Goal: Check status: Check status

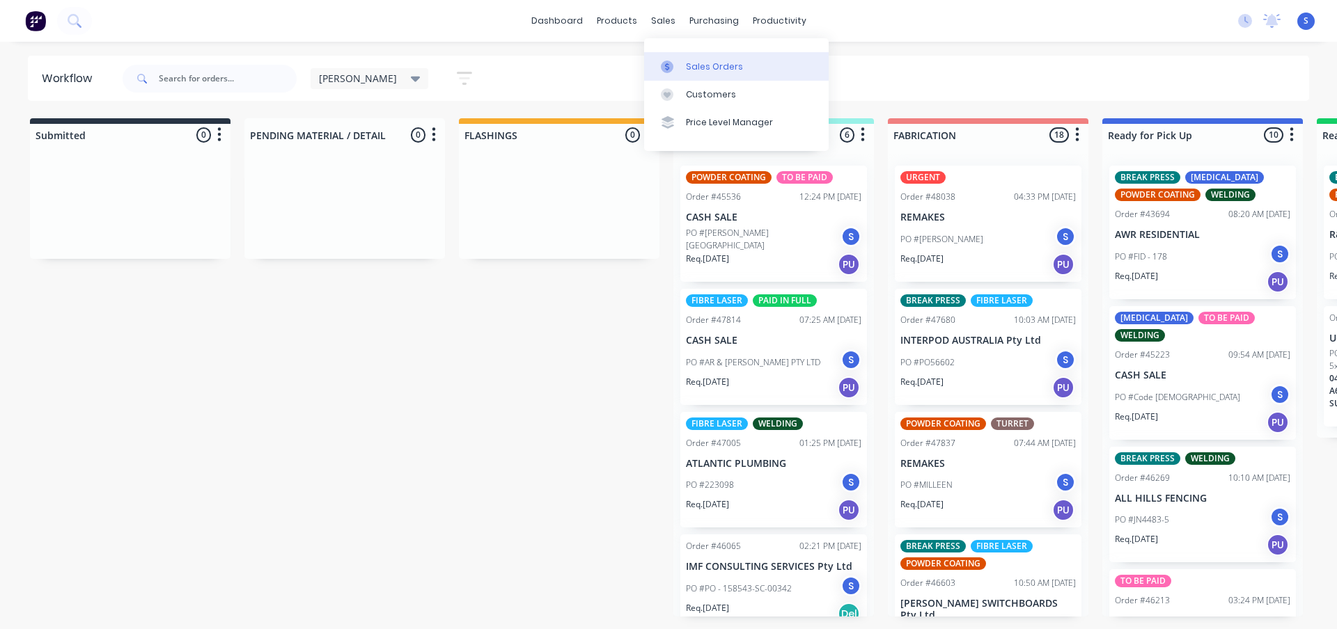
click at [682, 55] on link "Sales Orders" at bounding box center [736, 66] width 185 height 28
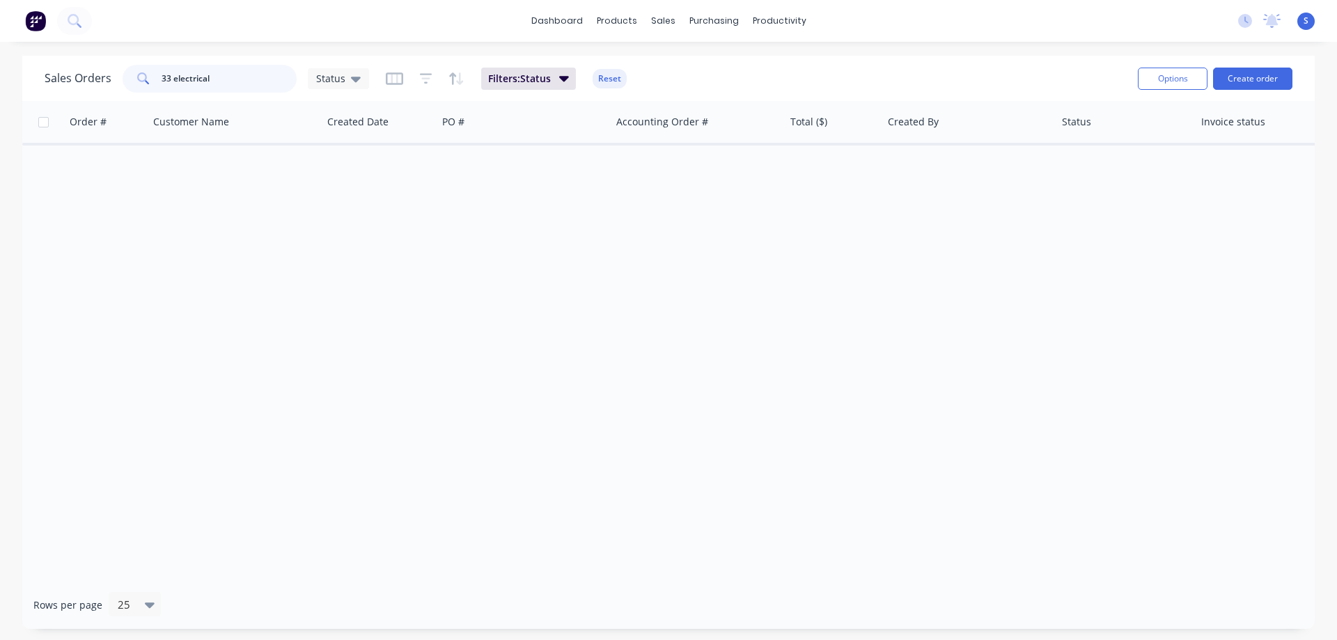
click at [224, 75] on input "33 electrical" at bounding box center [230, 79] width 136 height 28
paste input "48190"
type input "48190"
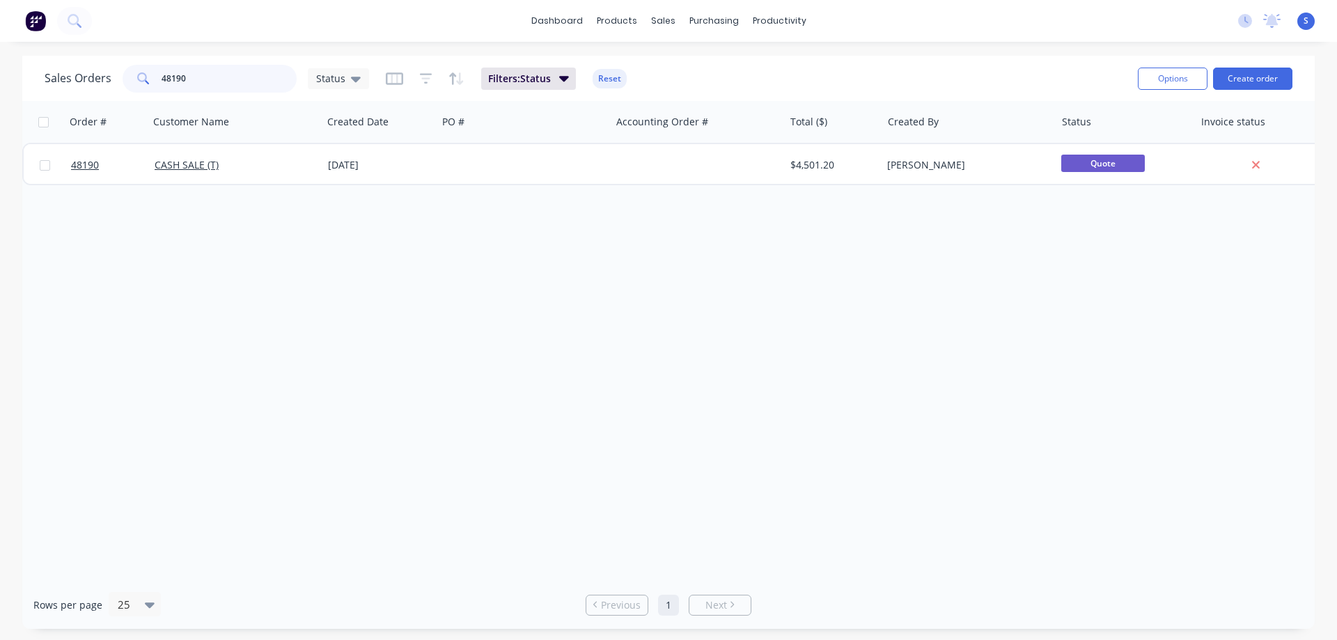
drag, startPoint x: 215, startPoint y: 81, endPoint x: 65, endPoint y: 87, distance: 150.5
click at [100, 87] on div "Sales Orders 48190 Status" at bounding box center [207, 79] width 324 height 28
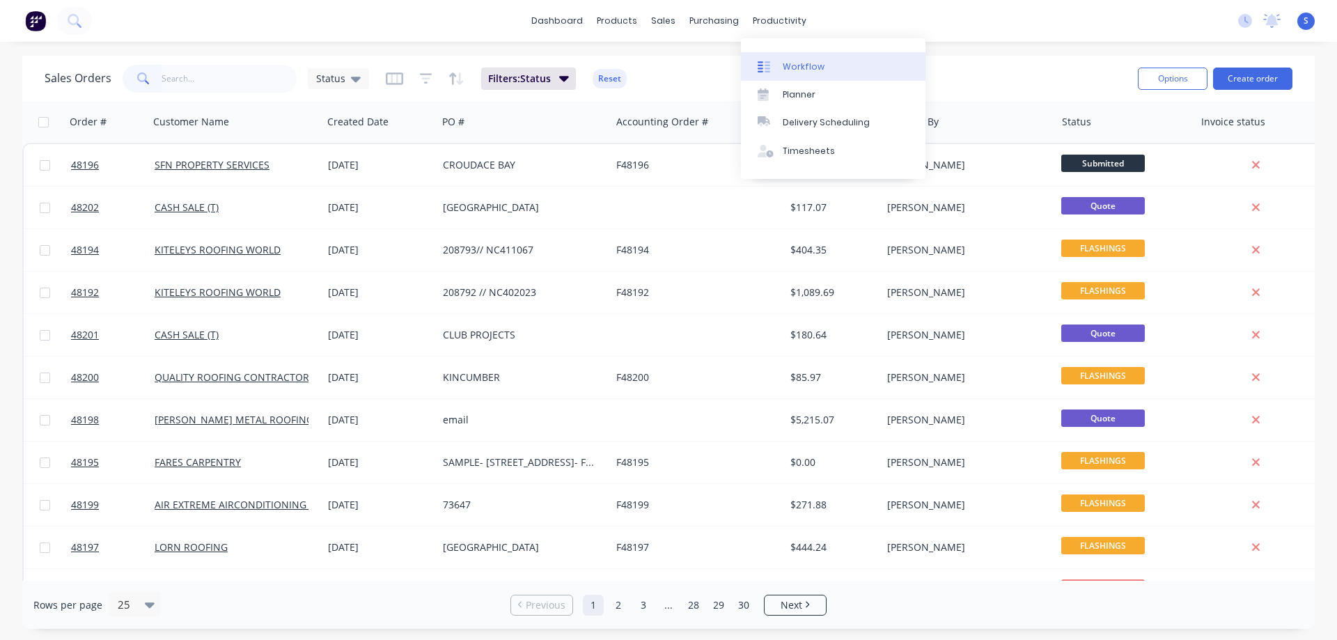
click at [804, 65] on div "Workflow" at bounding box center [804, 67] width 42 height 13
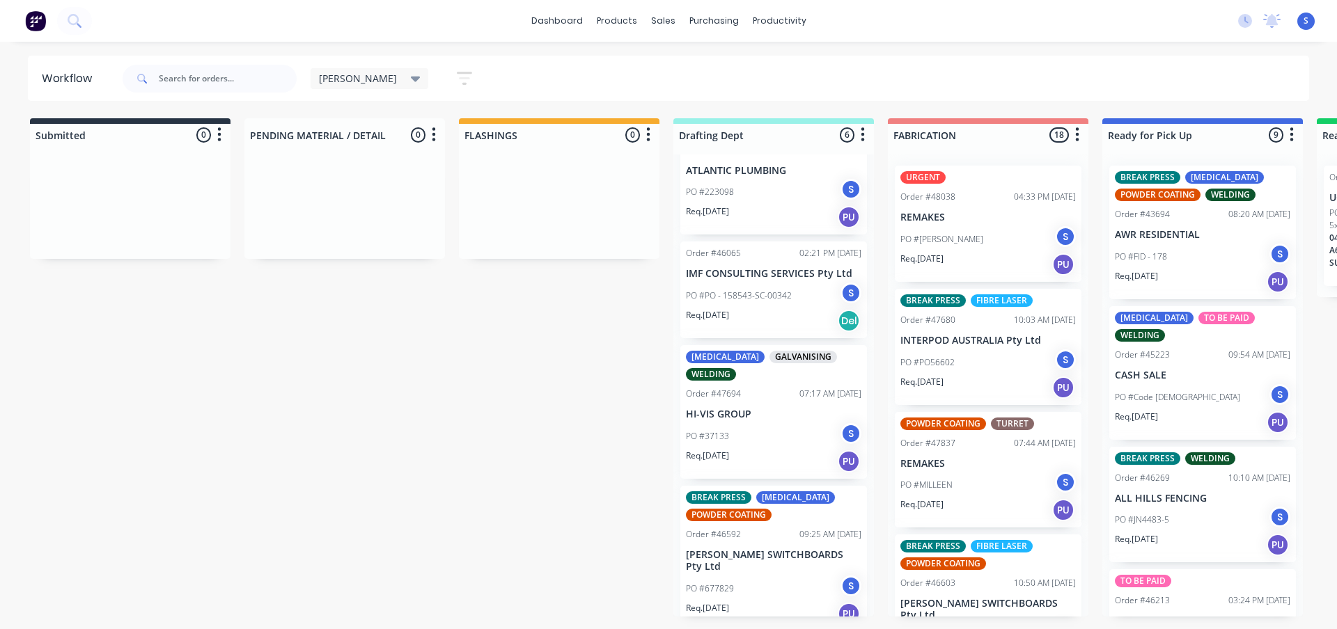
scroll to position [297, 0]
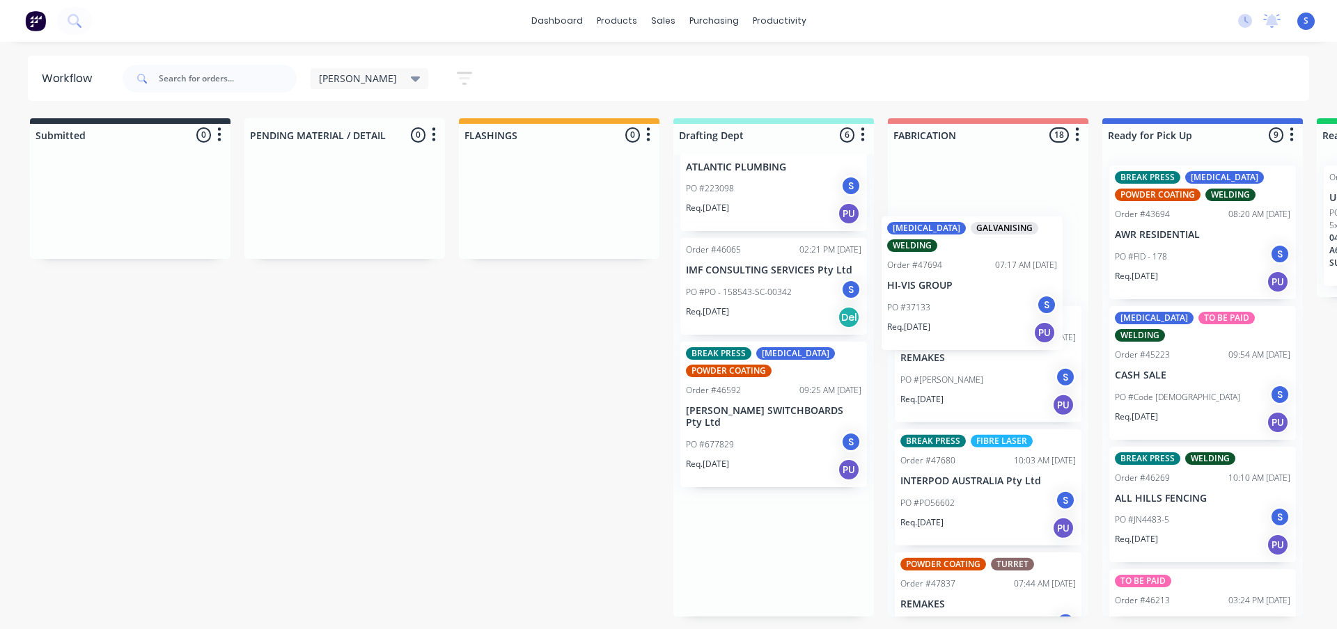
drag, startPoint x: 749, startPoint y: 441, endPoint x: 955, endPoint y: 318, distance: 240.8
click at [955, 318] on div "Submitted 0 Sort By Created date Required date Order number Customer name Most …" at bounding box center [1151, 367] width 2322 height 499
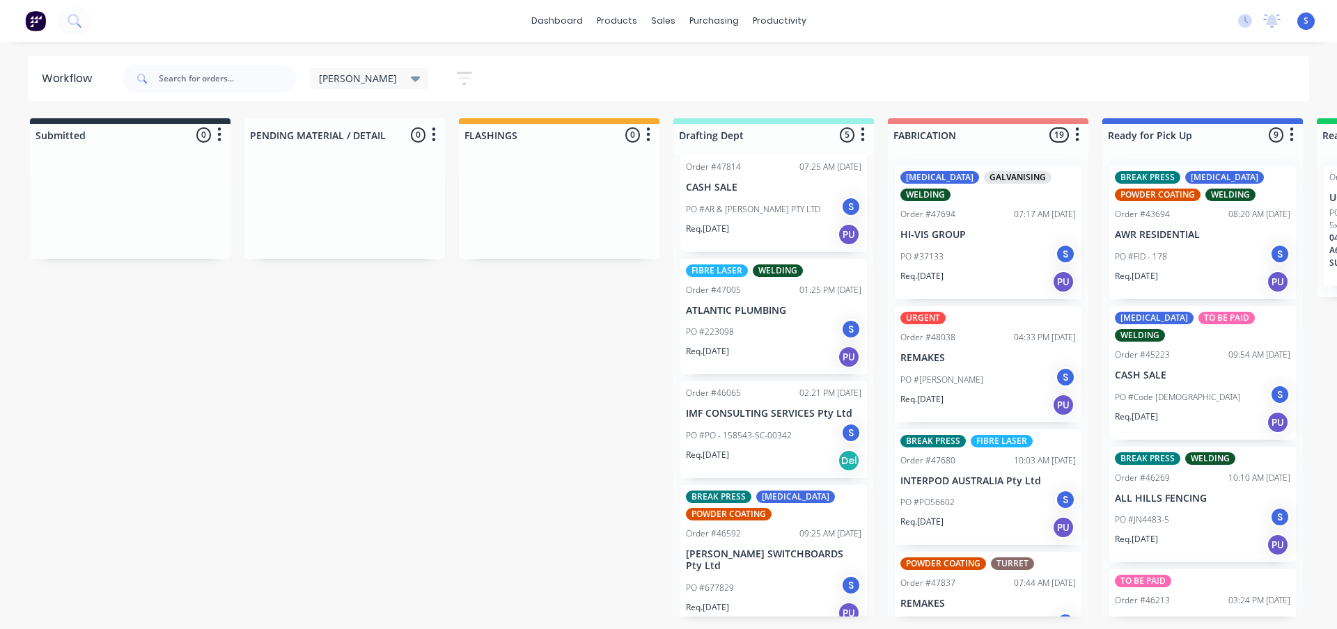
scroll to position [156, 0]
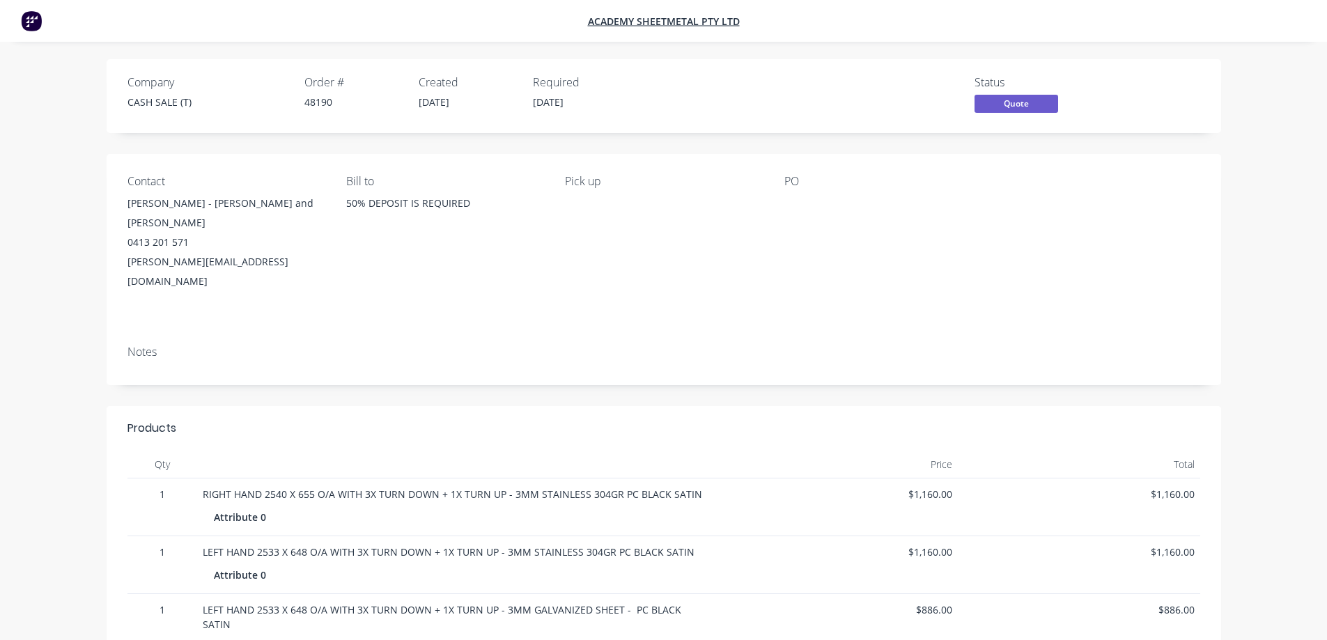
click at [318, 103] on div "48190" at bounding box center [352, 102] width 97 height 15
copy div "48190"
